Goal: Task Accomplishment & Management: Manage account settings

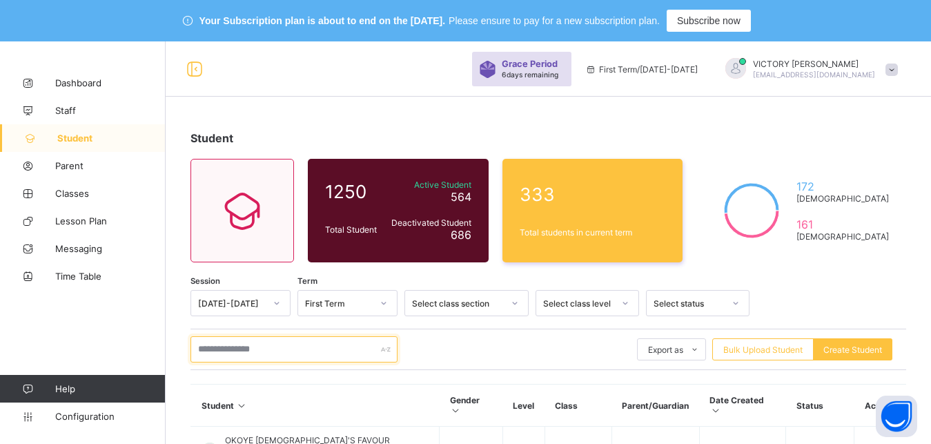
click at [273, 344] on input "text" at bounding box center [293, 349] width 207 height 26
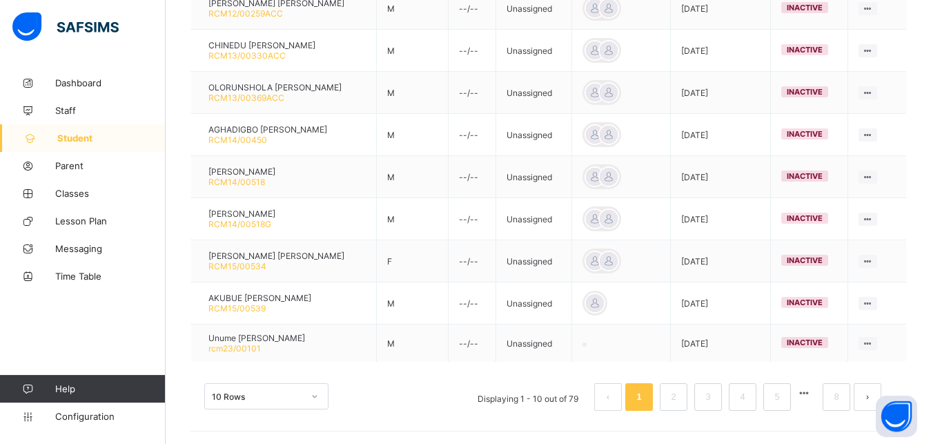
scroll to position [472, 0]
click at [680, 392] on link "2" at bounding box center [672, 395] width 13 height 18
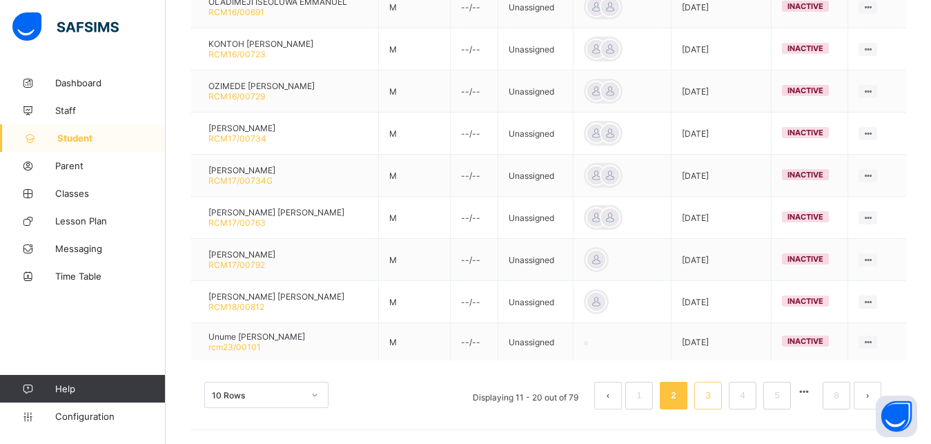
click at [714, 394] on link "3" at bounding box center [707, 395] width 13 height 18
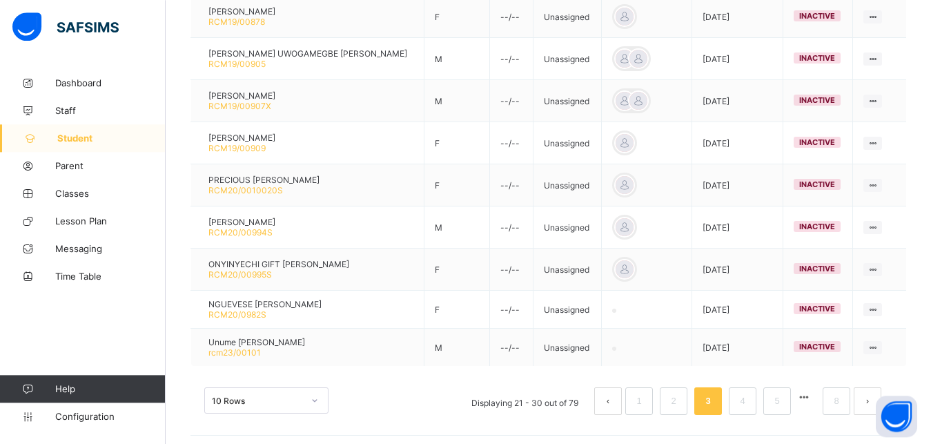
scroll to position [468, 0]
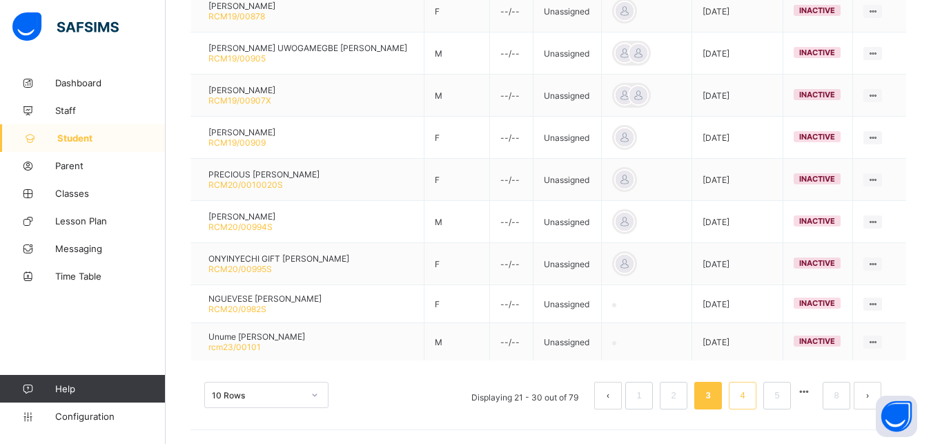
click at [756, 399] on li "4" at bounding box center [743, 396] width 28 height 28
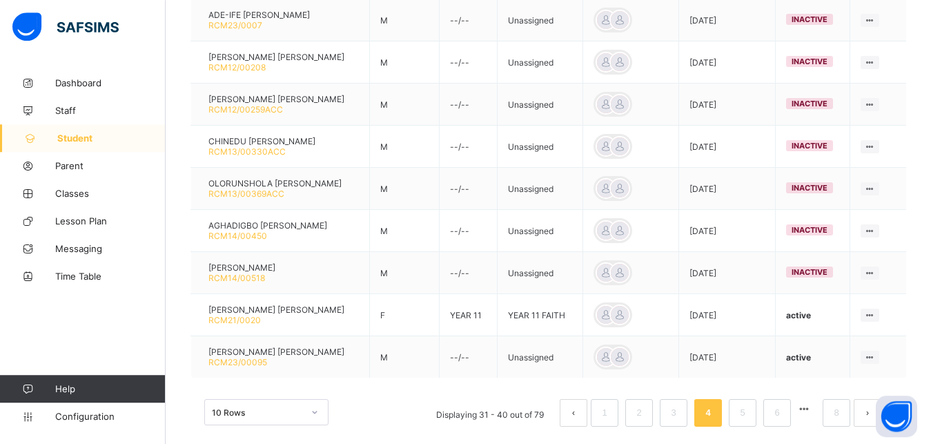
scroll to position [476, 0]
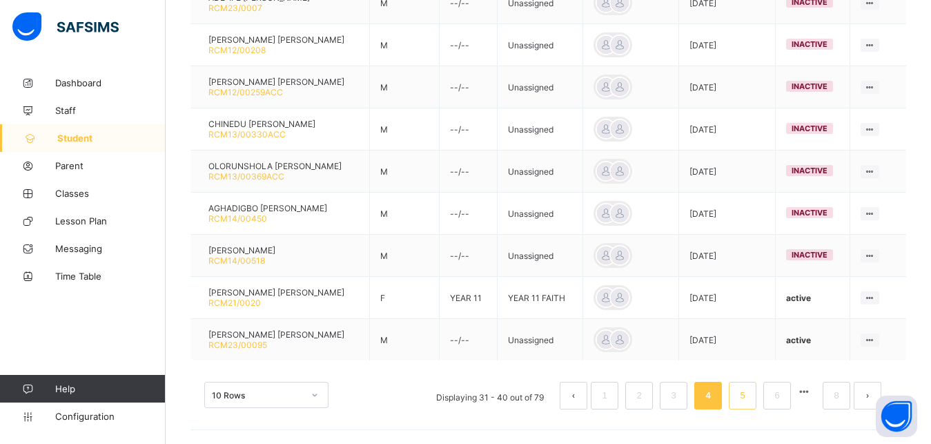
click at [756, 402] on li "5" at bounding box center [743, 396] width 28 height 28
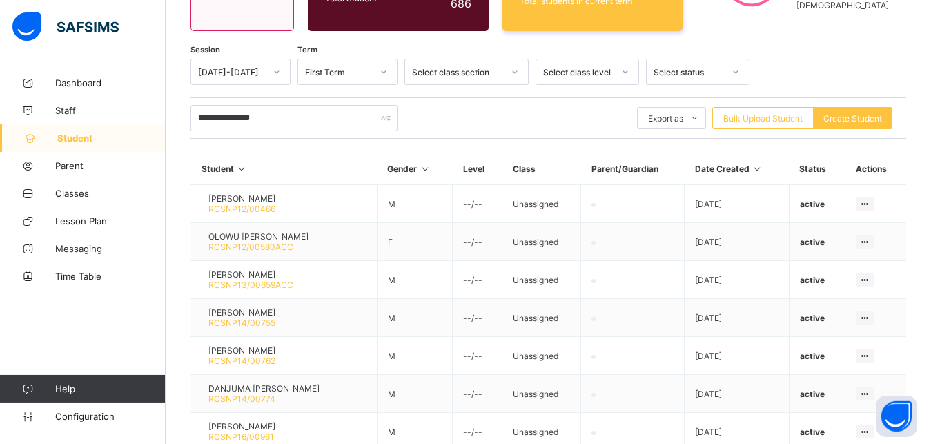
scroll to position [227, 0]
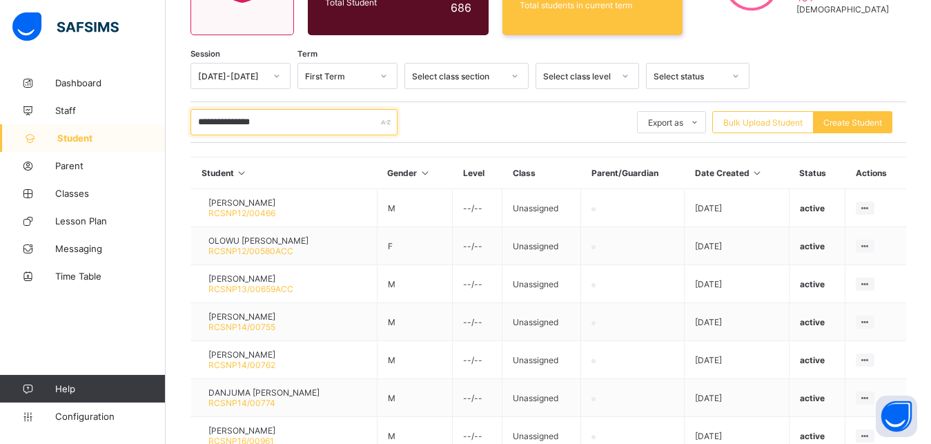
click at [275, 127] on input "**********" at bounding box center [293, 122] width 207 height 26
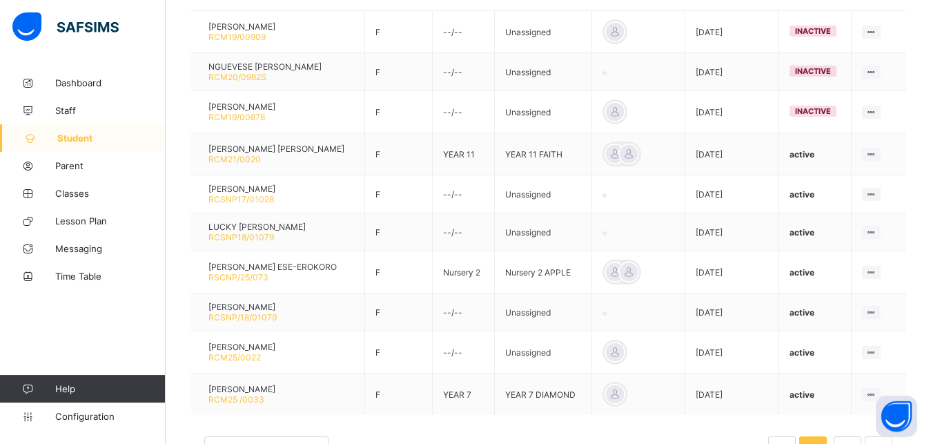
scroll to position [406, 0]
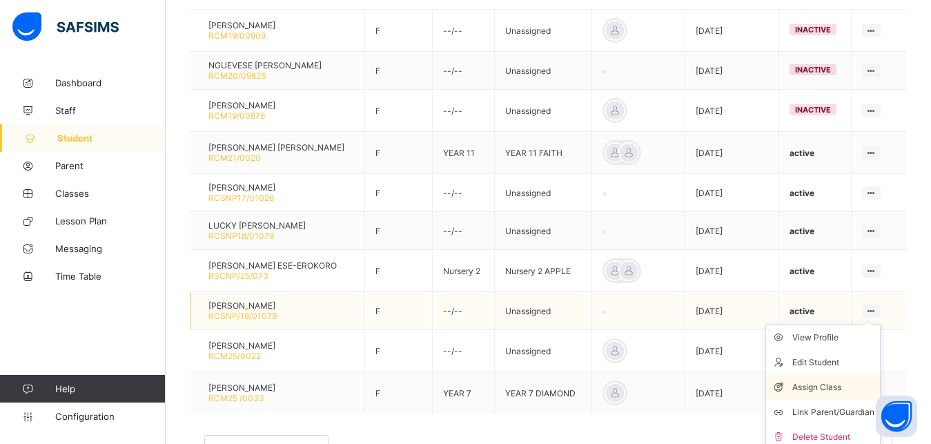
click at [847, 394] on div "Assign Class" at bounding box center [833, 387] width 82 height 14
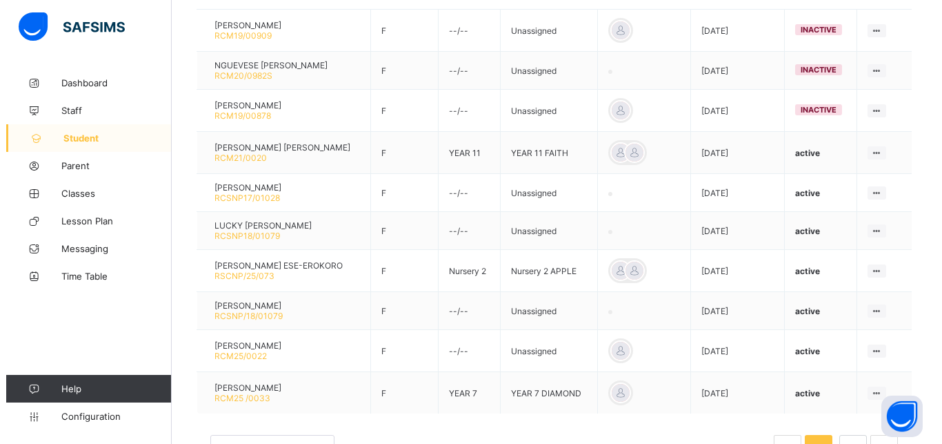
scroll to position [320, 0]
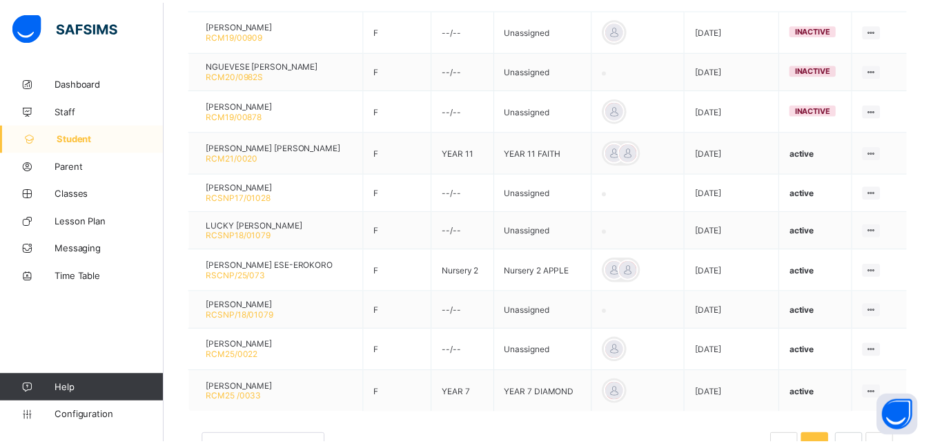
scroll to position [209, 0]
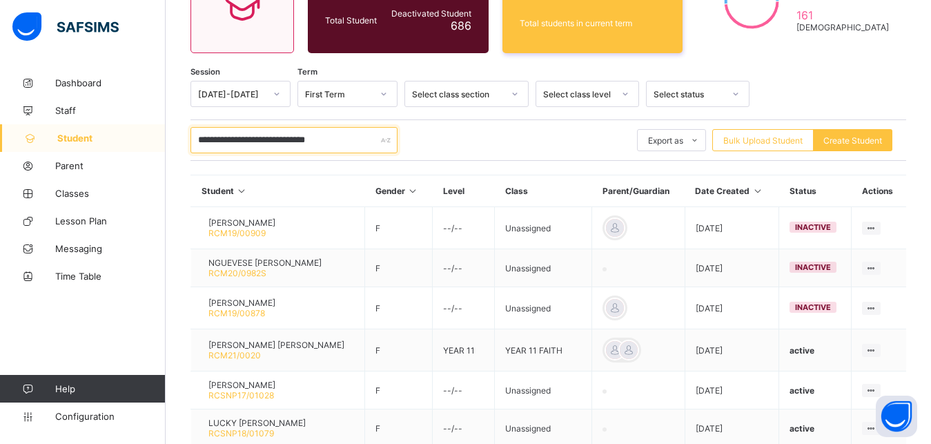
drag, startPoint x: 350, startPoint y: 150, endPoint x: 193, endPoint y: 112, distance: 161.2
click at [193, 127] on input "**********" at bounding box center [293, 140] width 207 height 26
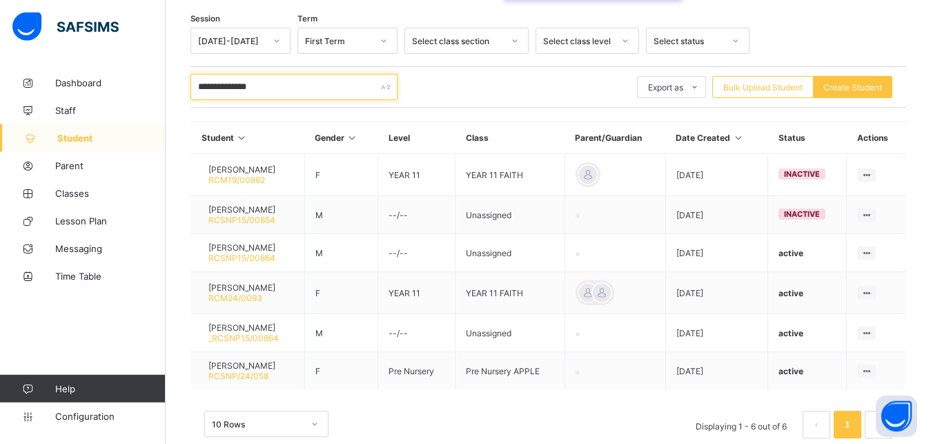
scroll to position [291, 0]
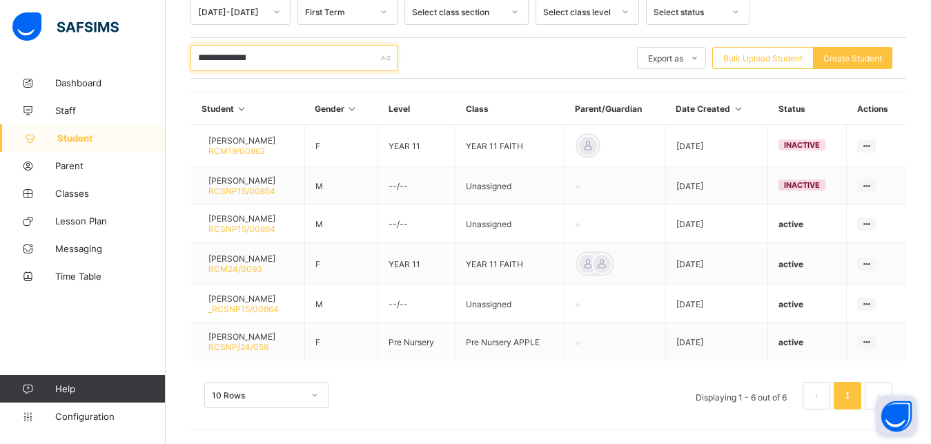
type input "**********"
click at [891, 415] on button "Open asap" at bounding box center [896, 415] width 41 height 41
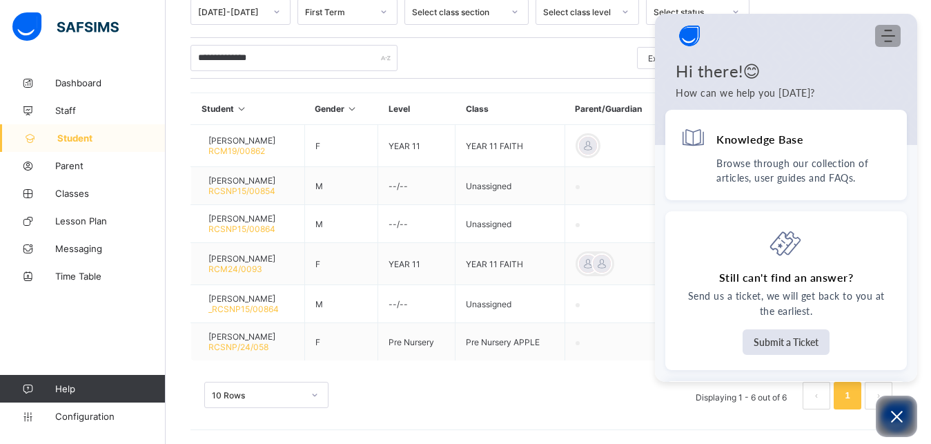
click at [882, 37] on use "Modules Menu" at bounding box center [888, 36] width 14 height 12
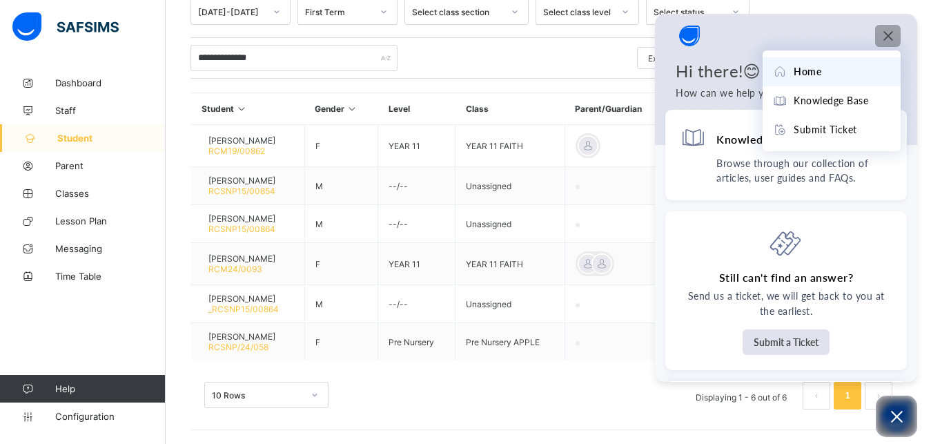
click at [880, 40] on div "Modules Menu" at bounding box center [887, 36] width 17 height 14
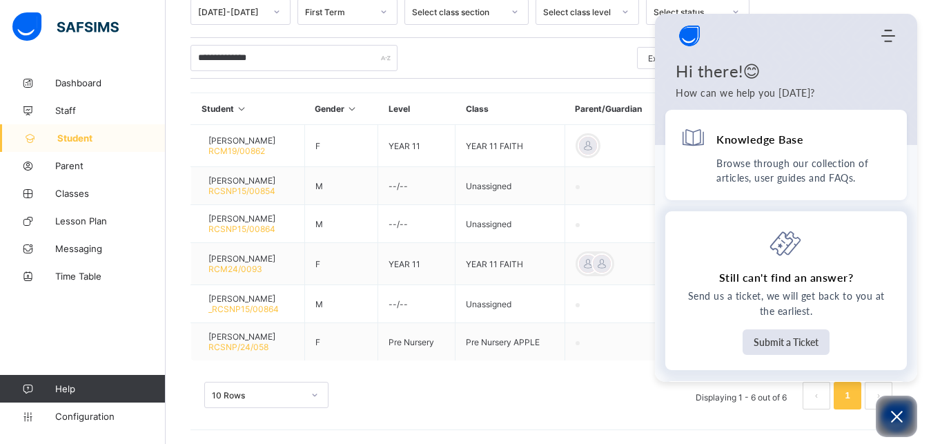
click at [778, 282] on h4 "Still can't find an answer?" at bounding box center [786, 277] width 135 height 15
click at [804, 156] on div "Knowledge Base" at bounding box center [785, 140] width 211 height 31
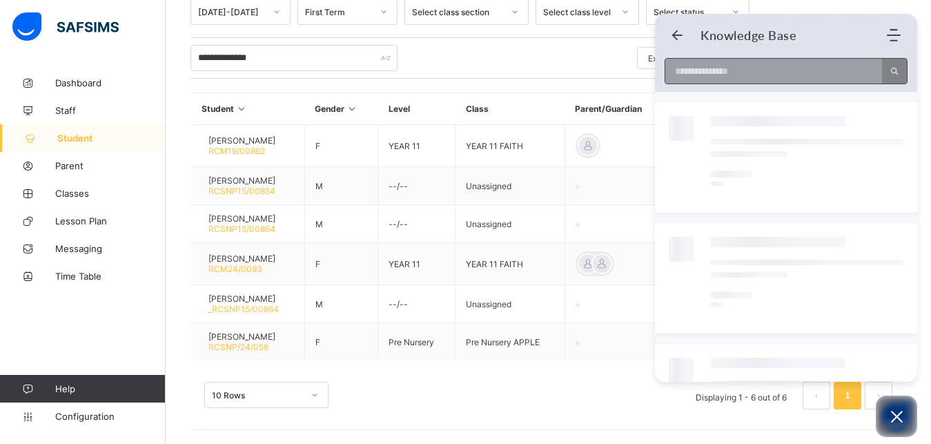
click at [763, 77] on input at bounding box center [769, 71] width 208 height 25
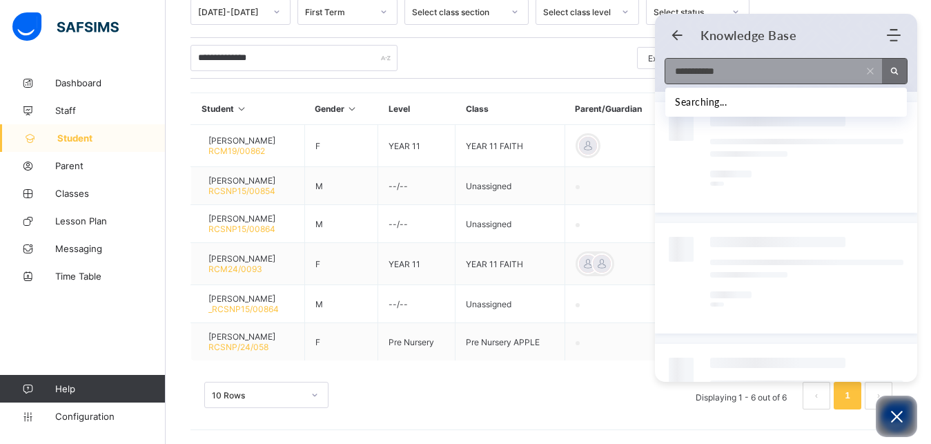
type input "**********"
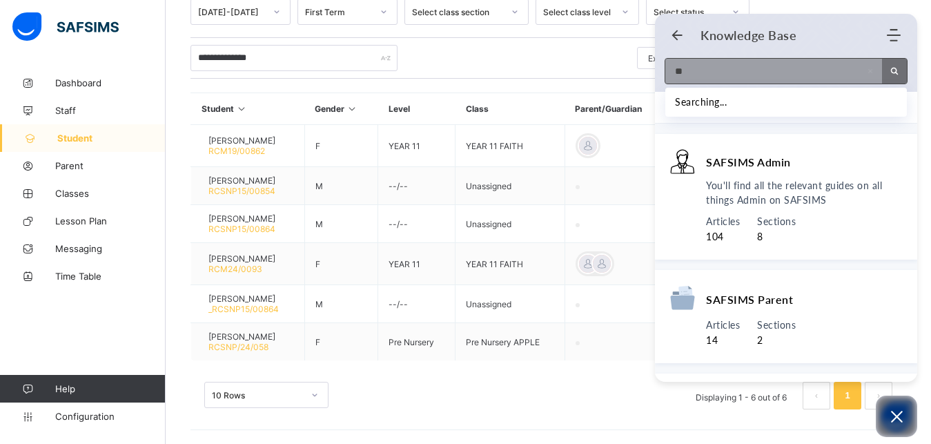
type input "*"
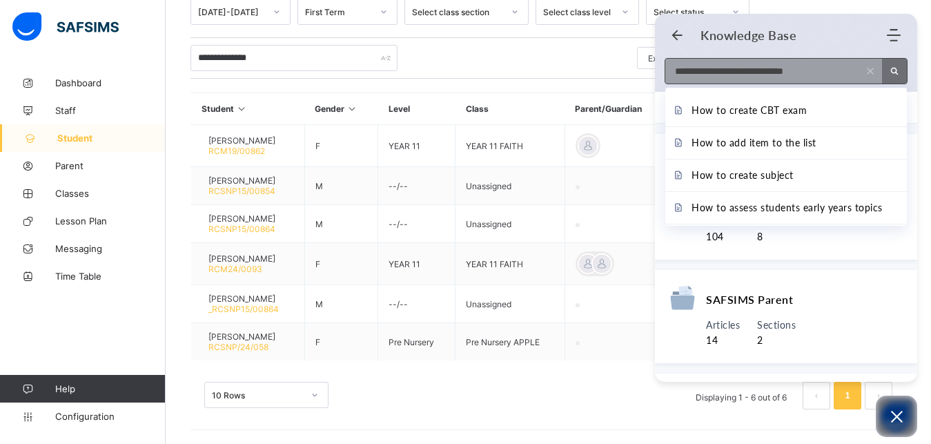
type input "**********"
click at [766, 84] on div at bounding box center [786, 53] width 262 height 78
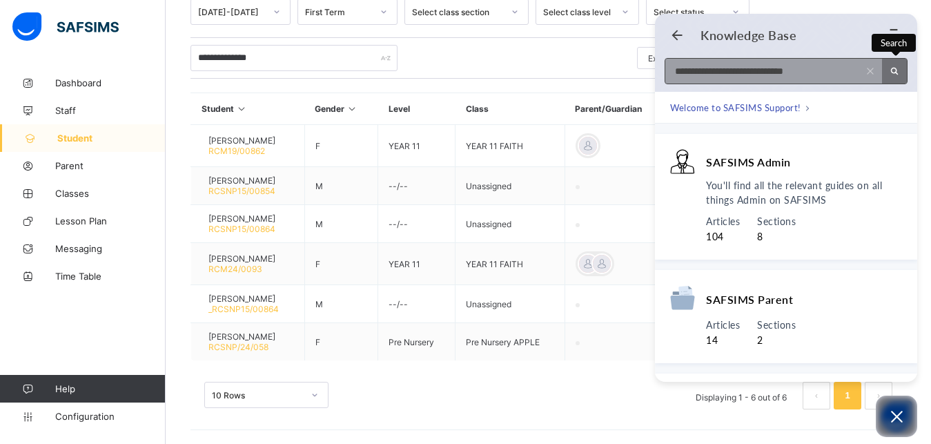
click at [900, 72] on button "Search" at bounding box center [894, 71] width 25 height 25
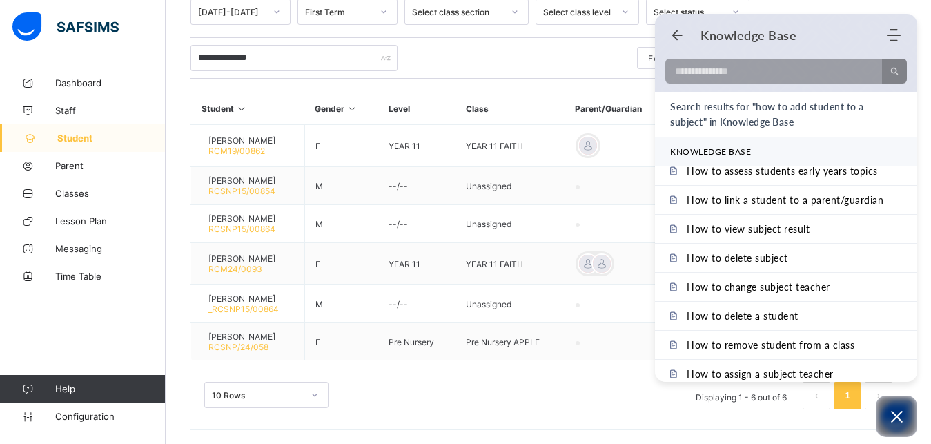
scroll to position [98, 0]
click at [925, 257] on div "**********" at bounding box center [548, 131] width 765 height 624
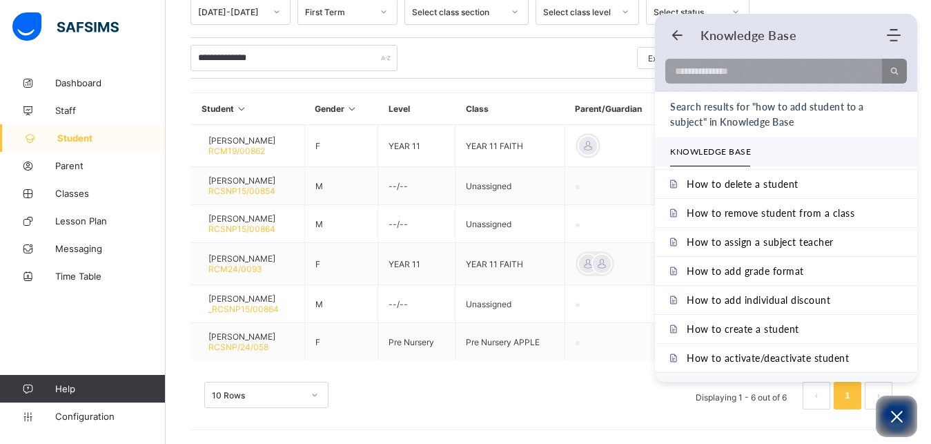
scroll to position [230, 0]
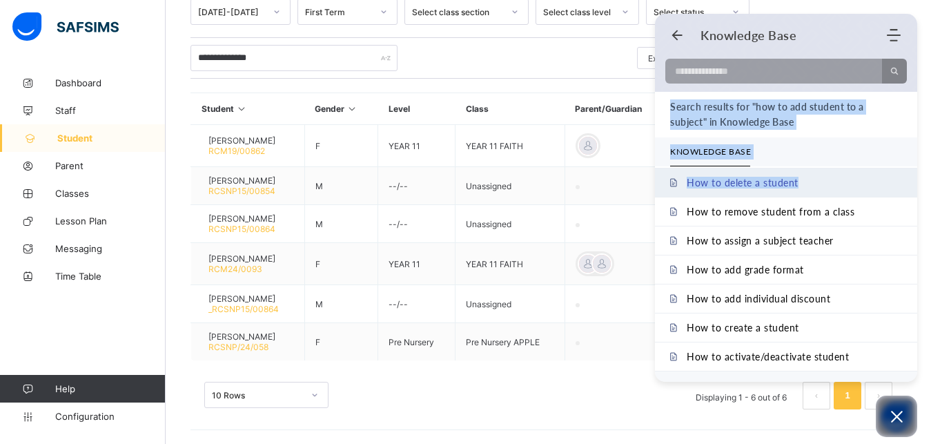
drag, startPoint x: 918, startPoint y: 352, endPoint x: 887, endPoint y: 184, distance: 171.2
click at [887, 184] on body "**********" at bounding box center [465, 76] width 931 height 735
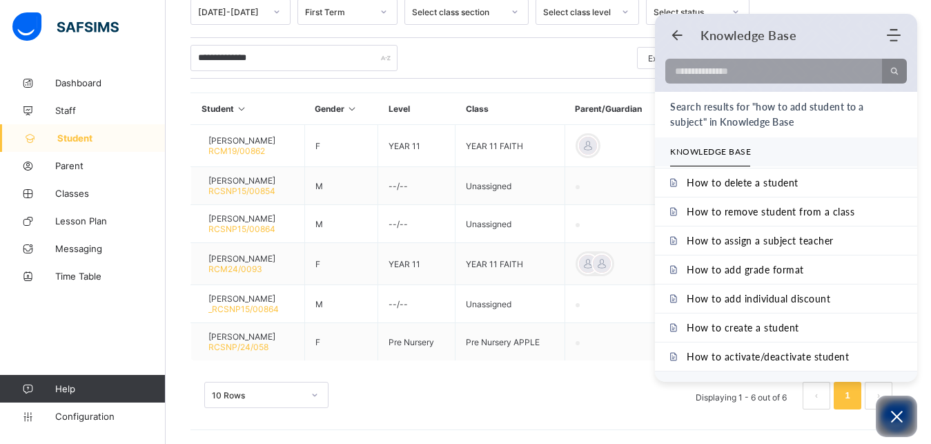
click at [920, 333] on div "**********" at bounding box center [548, 131] width 765 height 624
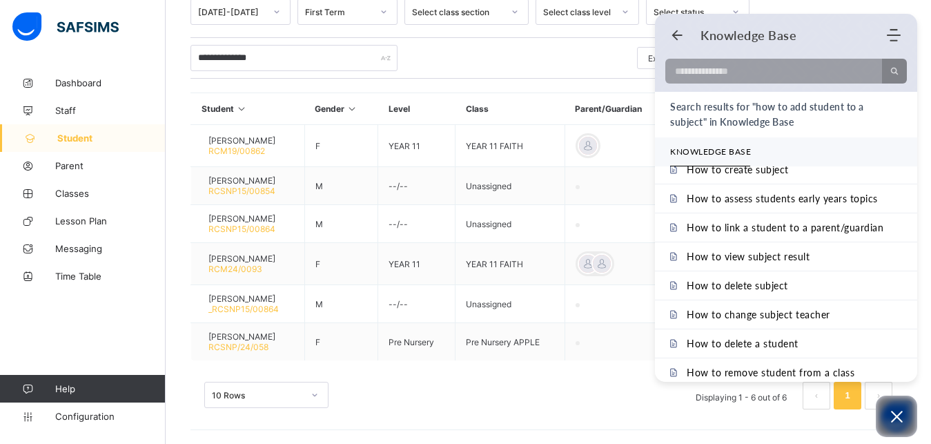
scroll to position [0, 0]
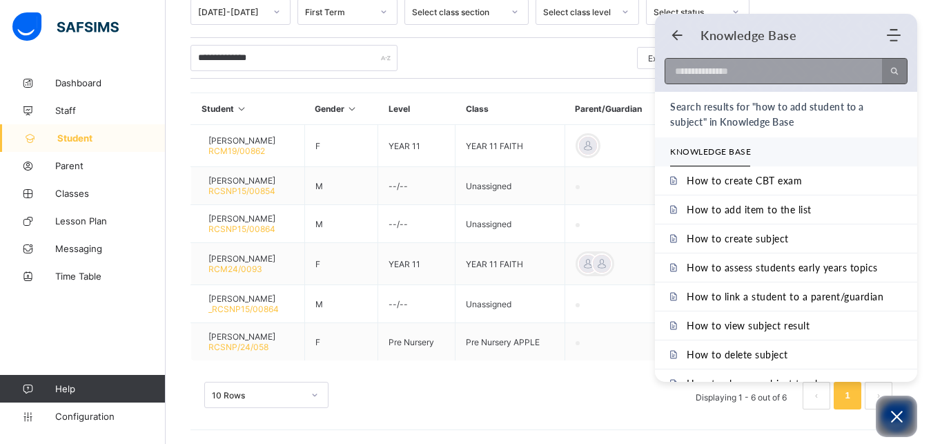
click at [776, 75] on input at bounding box center [769, 71] width 208 height 25
click at [679, 43] on div "Knowledge Base Home Knowledge Base Submit Ticket" at bounding box center [786, 35] width 262 height 26
click at [671, 32] on icon "Back" at bounding box center [677, 35] width 14 height 14
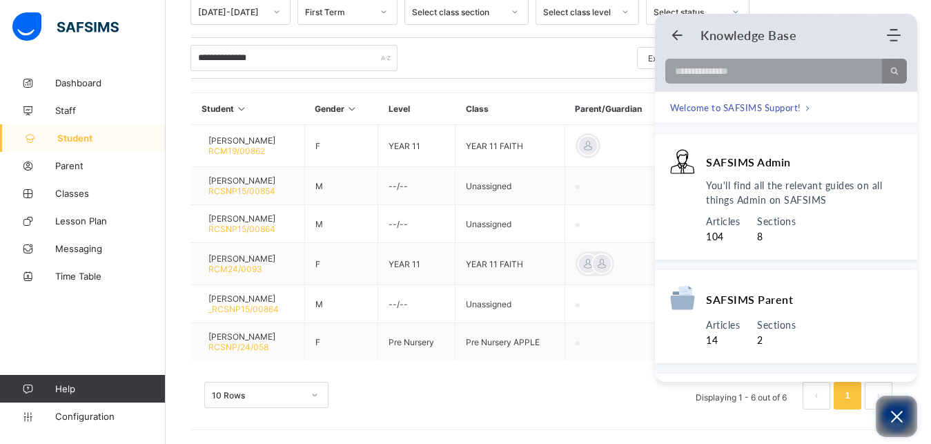
click at [899, 422] on icon "Open asap" at bounding box center [896, 416] width 17 height 17
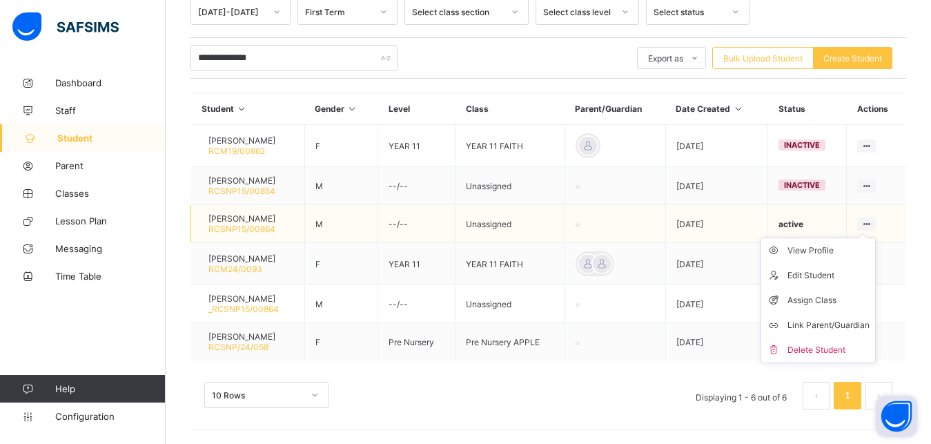
click at [876, 237] on ul "View Profile Edit Student Assign Class Link Parent/Guardian Delete Student" at bounding box center [817, 300] width 115 height 126
click at [840, 290] on li "Assign Class" at bounding box center [818, 300] width 114 height 25
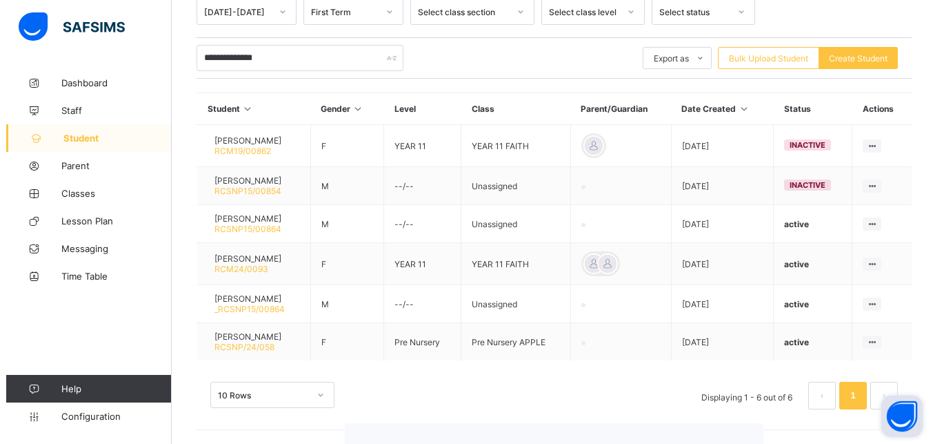
scroll to position [253, 0]
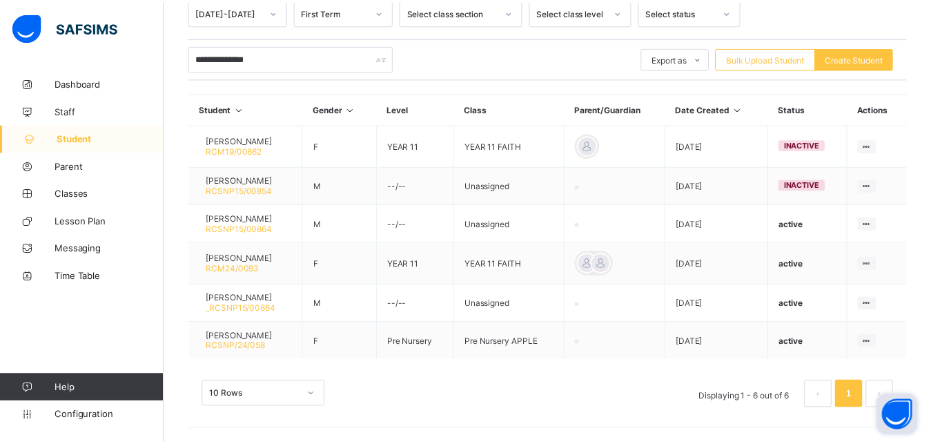
scroll to position [209, 0]
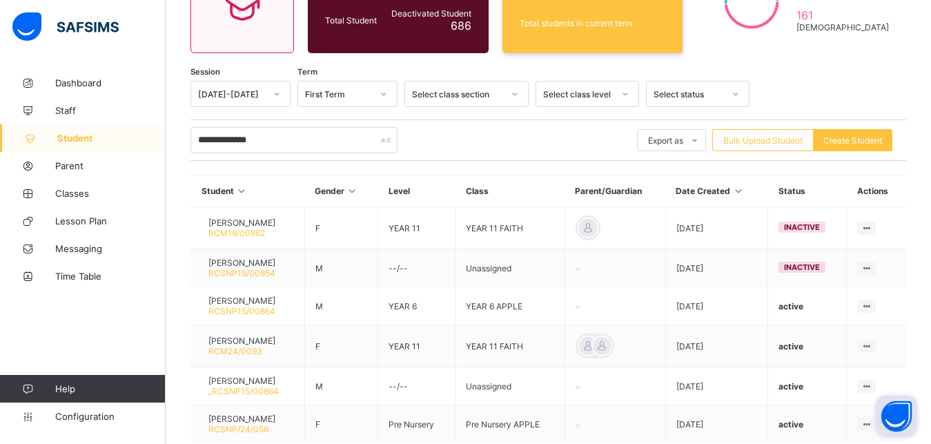
click at [902, 422] on button "Open asap" at bounding box center [896, 415] width 41 height 41
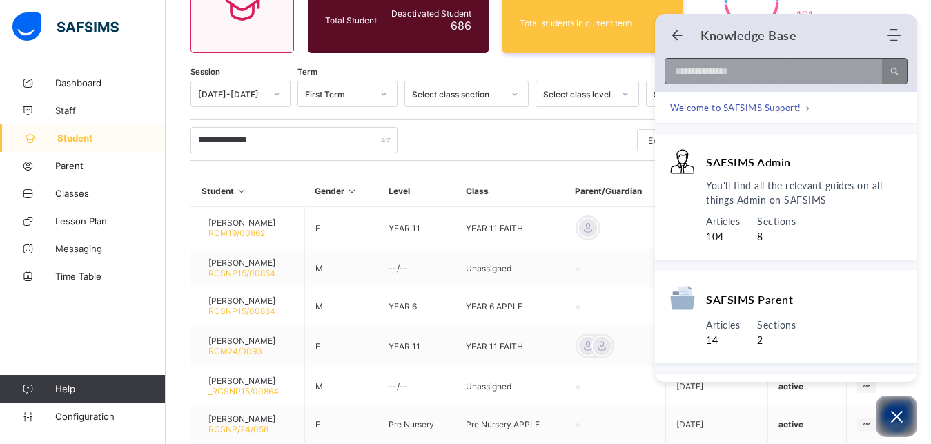
click at [760, 80] on input at bounding box center [769, 71] width 208 height 25
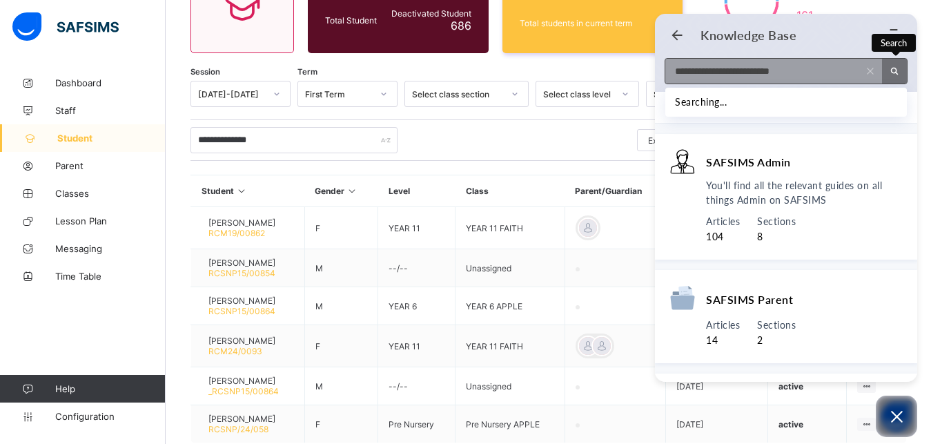
type input "**********"
click at [896, 71] on use "Search" at bounding box center [895, 72] width 8 height 8
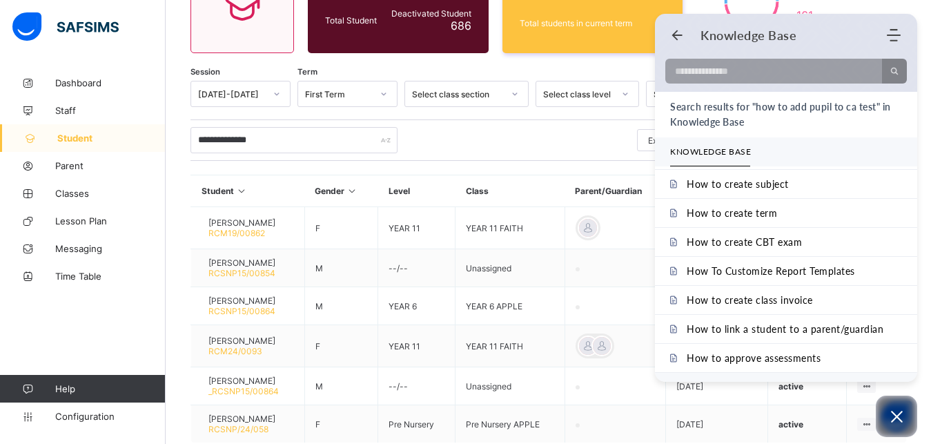
scroll to position [230, 0]
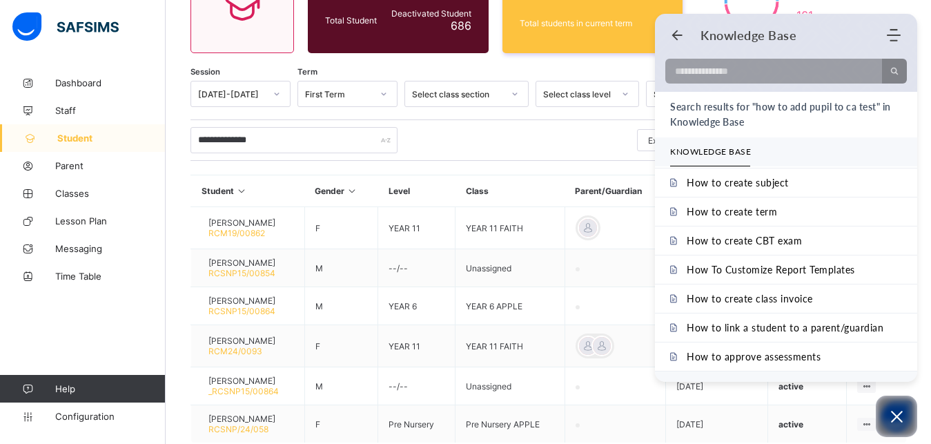
click at [920, 409] on div "**********" at bounding box center [548, 213] width 765 height 624
click at [906, 424] on button "Open asap" at bounding box center [896, 415] width 41 height 41
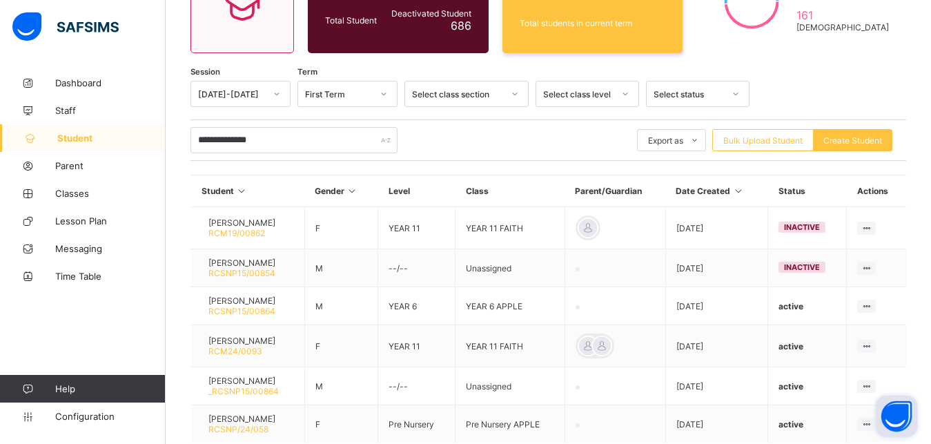
scroll to position [0, 0]
